Goal: Transaction & Acquisition: Book appointment/travel/reservation

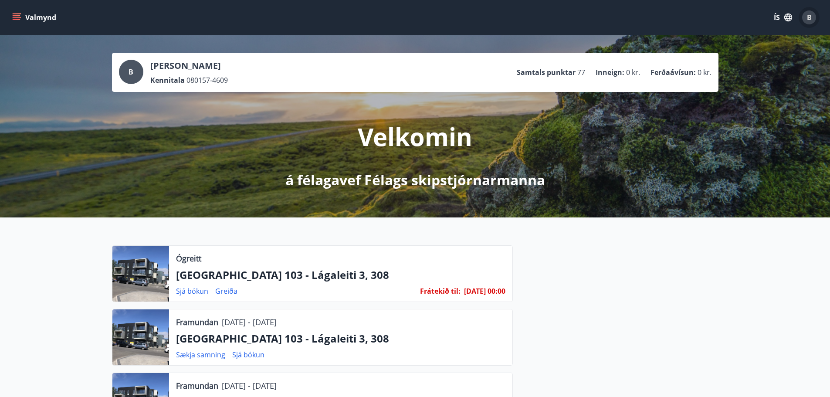
click at [806, 17] on div "B" at bounding box center [809, 17] width 14 height 14
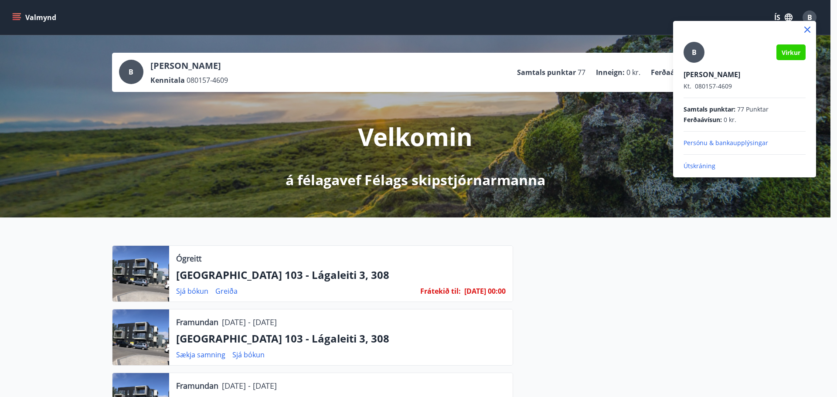
click at [213, 276] on div at bounding box center [418, 198] width 837 height 397
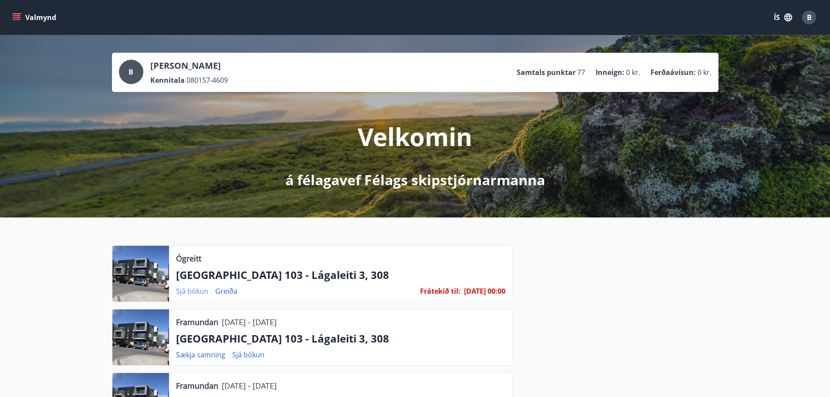
click at [201, 291] on link "Sjá bókun" at bounding box center [192, 291] width 32 height 10
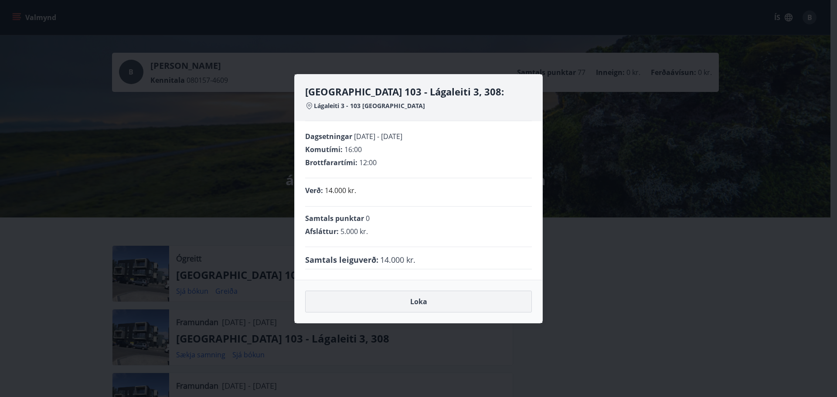
click at [419, 302] on button "Loka" at bounding box center [418, 302] width 227 height 22
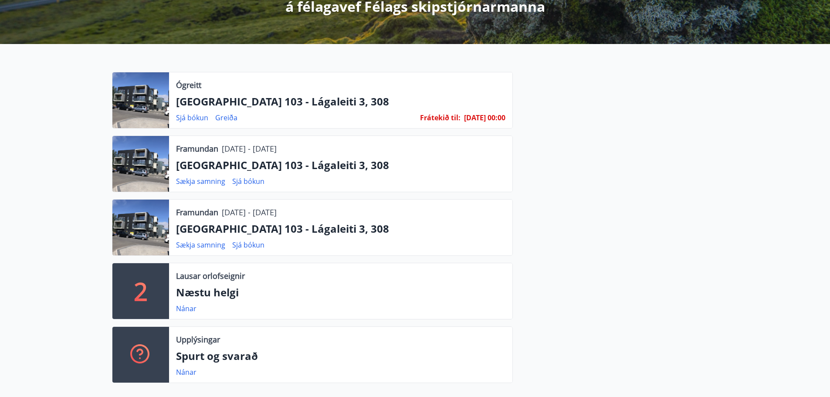
scroll to position [174, 0]
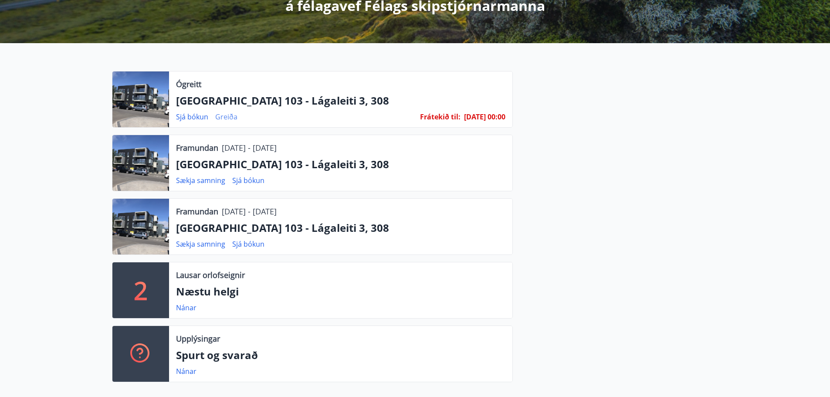
click at [231, 117] on link "Greiða" at bounding box center [226, 117] width 22 height 10
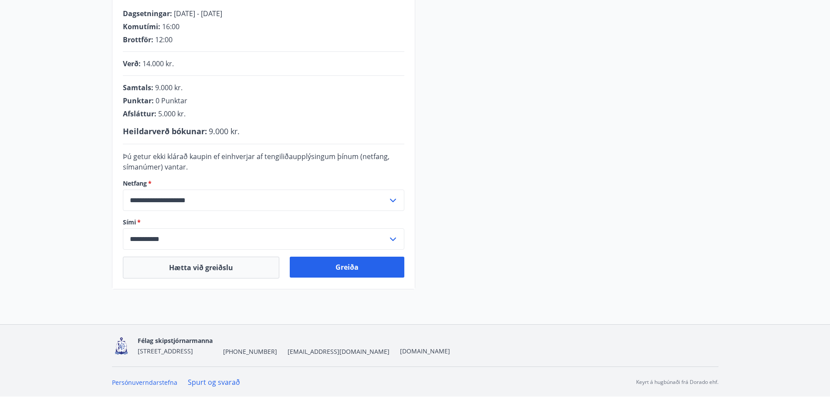
scroll to position [180, 0]
click at [339, 265] on button "Greiða" at bounding box center [347, 266] width 115 height 21
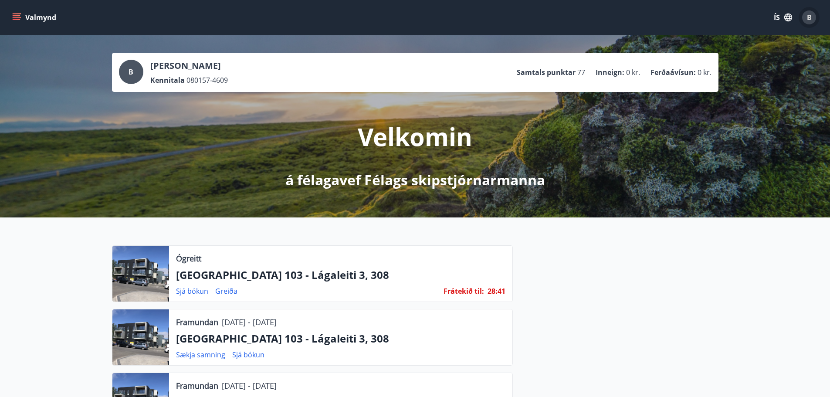
click at [807, 18] on span "B" at bounding box center [809, 18] width 5 height 10
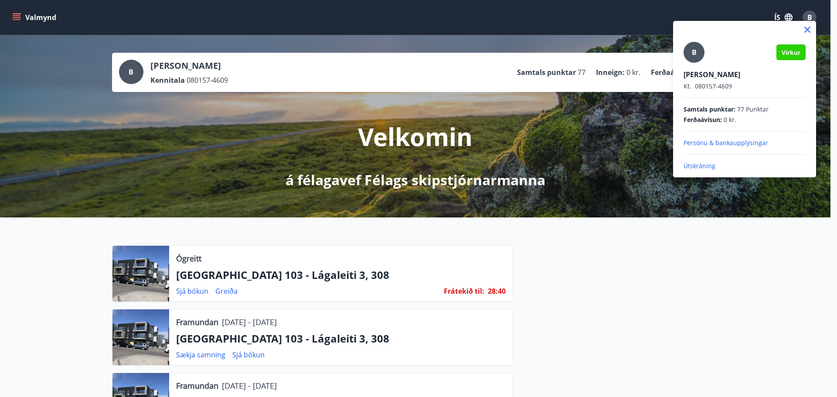
click at [705, 165] on p "Útskráning" at bounding box center [744, 166] width 122 height 9
